Goal: Information Seeking & Learning: Compare options

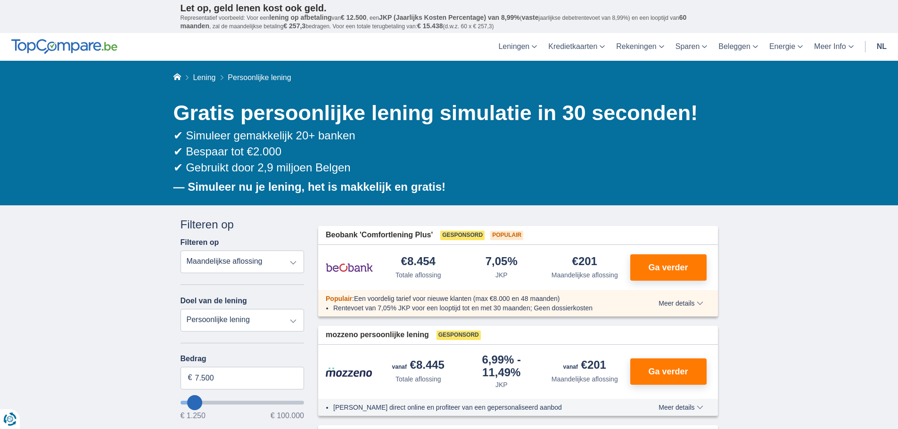
click at [250, 268] on select "Totale aflossing JKP Maandelijkse aflossing" at bounding box center [243, 262] width 124 height 23
click at [252, 260] on select "Totale aflossing JKP Maandelijkse aflossing" at bounding box center [243, 262] width 124 height 23
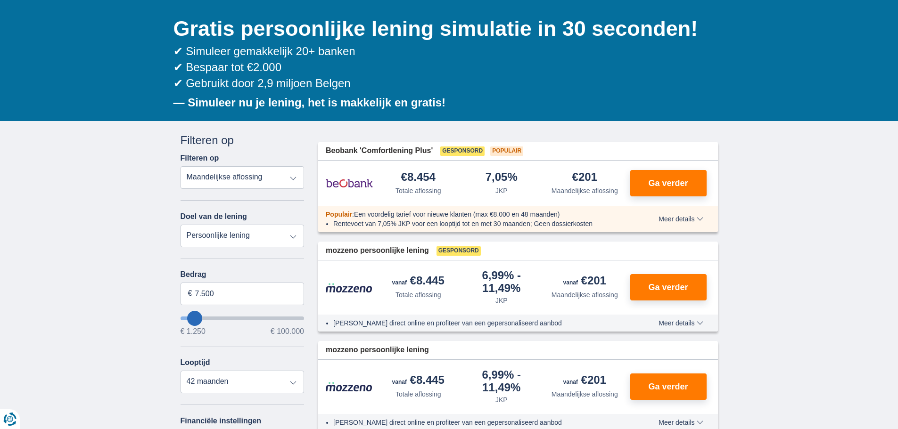
scroll to position [94, 0]
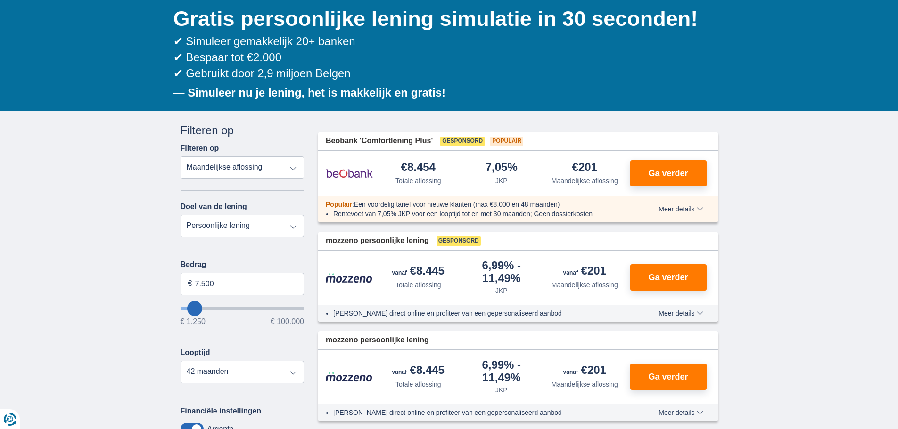
type input "5.250"
type input "5250"
select select "36"
type input "6.250"
type input "6250"
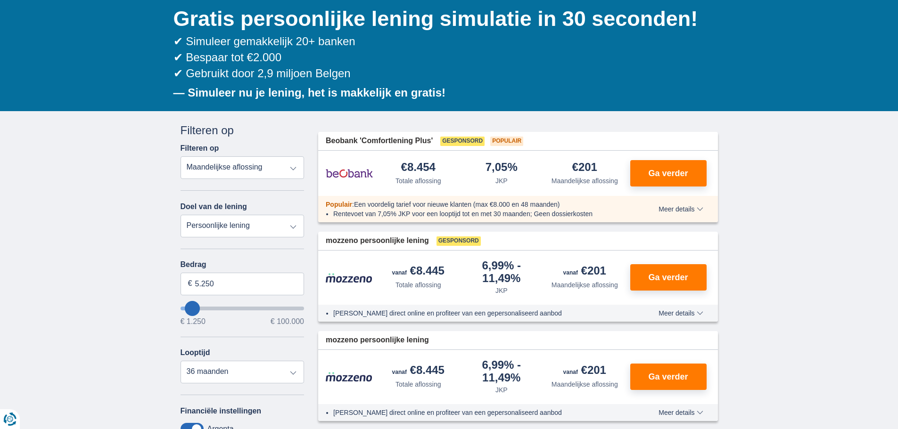
select select "42"
type input "8250"
type input "8.250"
select select "48"
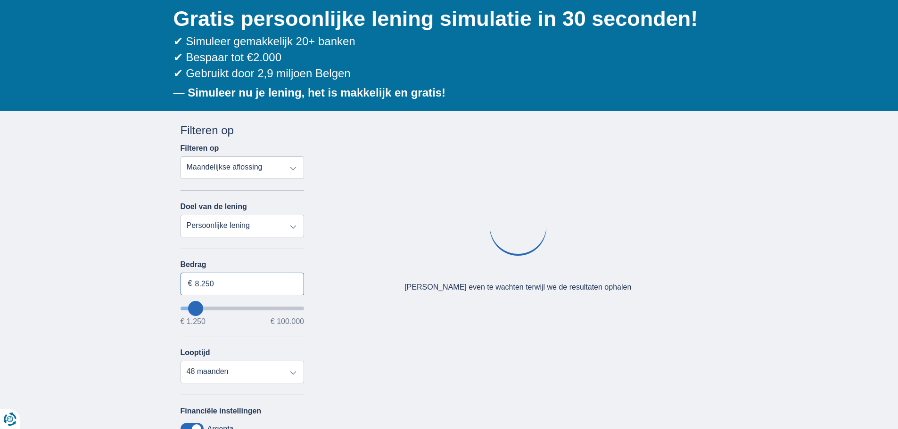
drag, startPoint x: 241, startPoint y: 277, endPoint x: 150, endPoint y: 274, distance: 90.6
click at [145, 275] on div "× widget.non-eligible-application.title widget.non-eligible-application.text no…" at bounding box center [449, 352] width 898 height 482
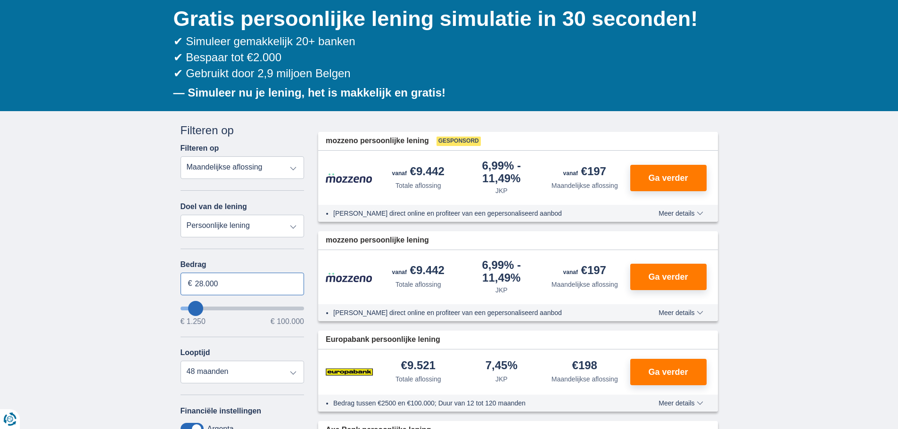
type input "28.000"
type input "28250"
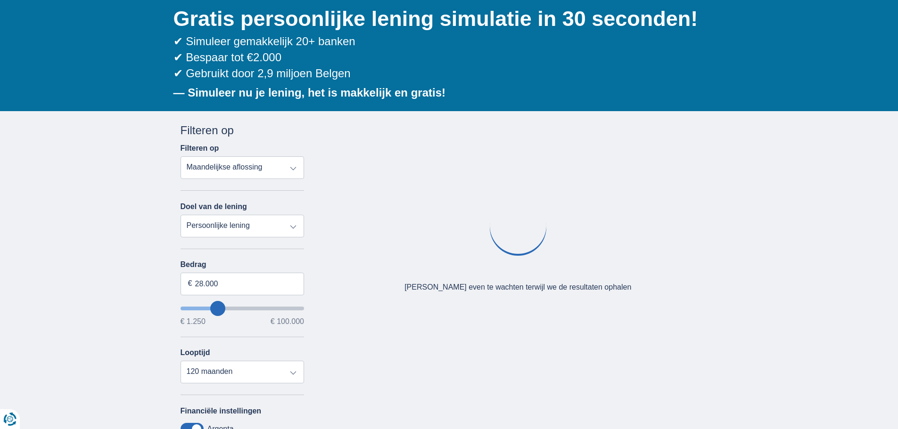
click at [132, 284] on div "× widget.non-eligible-application.title widget.non-eligible-application.text no…" at bounding box center [449, 352] width 898 height 482
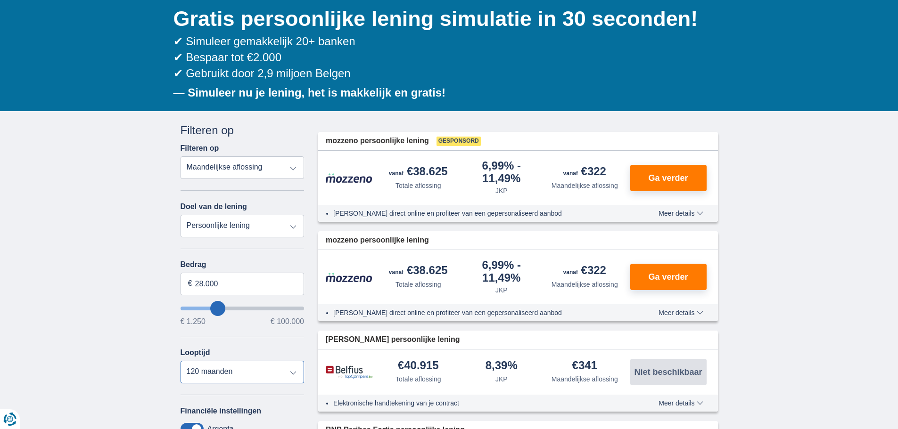
click at [229, 372] on select "12 maanden 18 maanden 24 maanden 30 maanden 36 maanden 42 maanden 48 maanden 60…" at bounding box center [243, 372] width 124 height 23
select select "48"
click at [181, 361] on select "12 maanden 18 maanden 24 maanden 30 maanden 36 maanden 42 maanden 48 maanden 60…" at bounding box center [243, 372] width 124 height 23
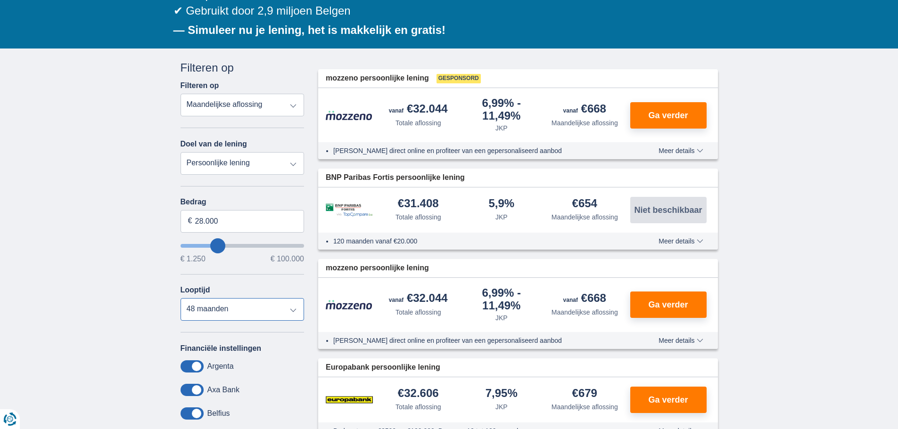
scroll to position [141, 0]
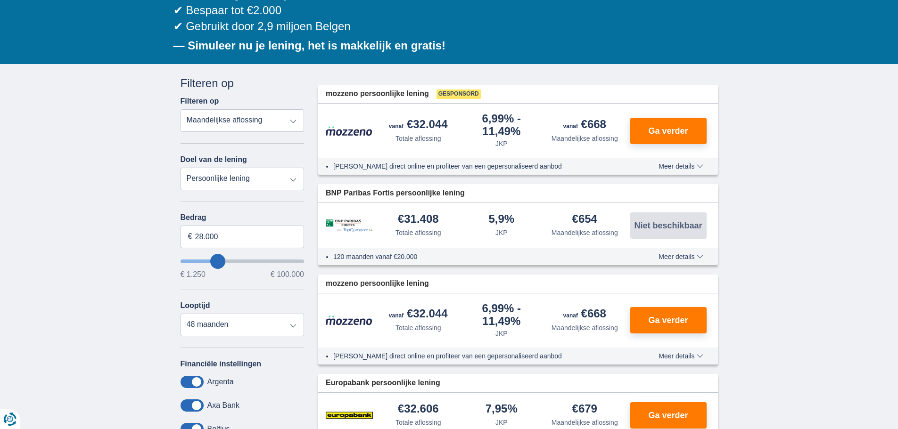
click at [345, 192] on span "BNP Paribas Fortis persoonlijke lening" at bounding box center [395, 193] width 139 height 11
click at [374, 191] on span "BNP Paribas Fortis persoonlijke lening" at bounding box center [395, 193] width 139 height 11
click at [382, 191] on span "BNP Paribas Fortis persoonlijke lening" at bounding box center [395, 193] width 139 height 11
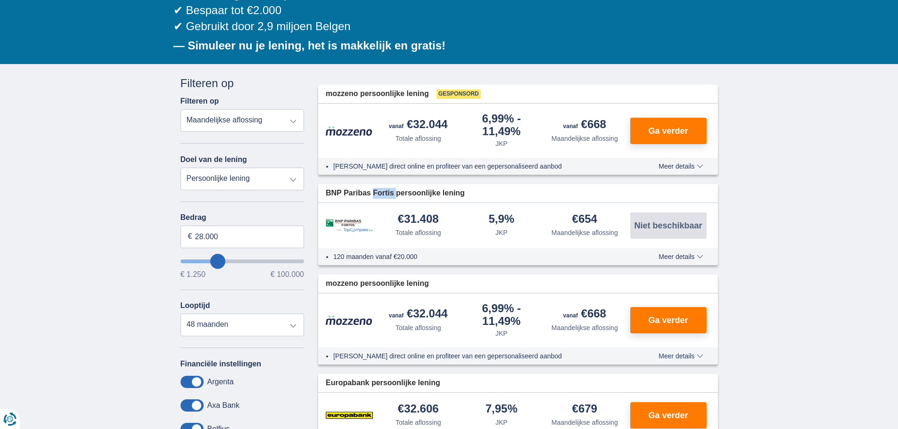
click at [382, 191] on span "BNP Paribas Fortis persoonlijke lening" at bounding box center [395, 193] width 139 height 11
